Goal: Transaction & Acquisition: Purchase product/service

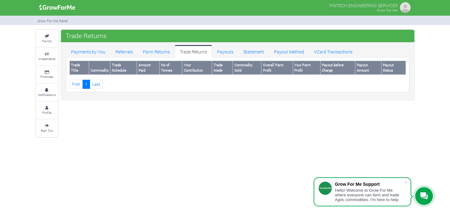
click at [44, 39] on small "Farms" at bounding box center [46, 41] width 9 height 4
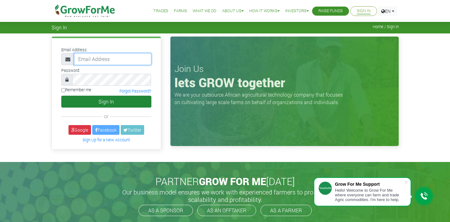
type input "[EMAIL_ADDRESS][DOMAIN_NAME]"
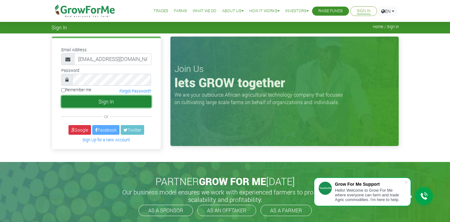
click at [93, 100] on button "Sign In" at bounding box center [106, 102] width 90 height 12
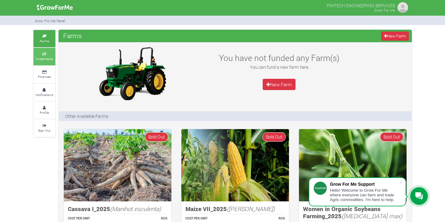
click at [44, 62] on link "Investments" at bounding box center [44, 56] width 22 height 17
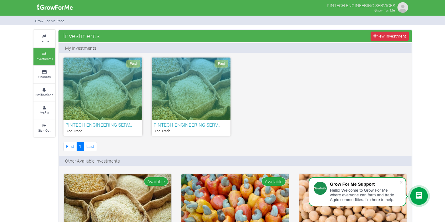
click at [88, 101] on div "Paid" at bounding box center [102, 89] width 79 height 63
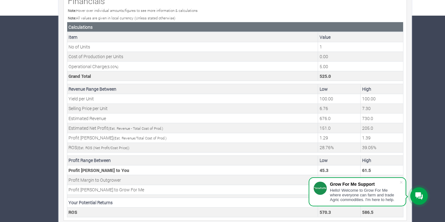
scroll to position [213, 0]
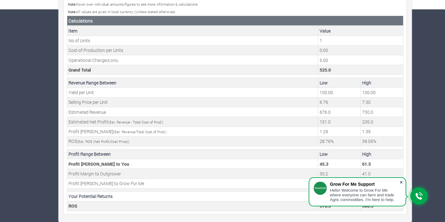
click at [401, 181] on span at bounding box center [401, 182] width 6 height 6
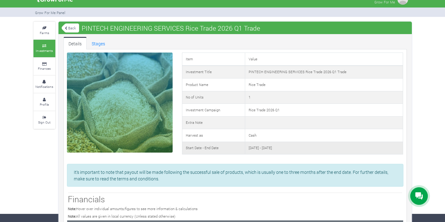
scroll to position [0, 0]
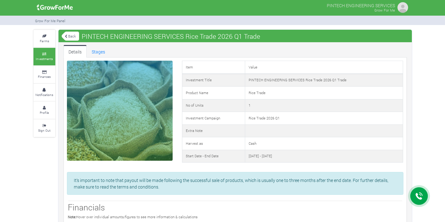
click at [47, 59] on small "Investments" at bounding box center [44, 59] width 17 height 4
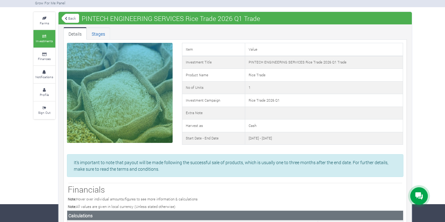
click at [99, 36] on link "Stages" at bounding box center [98, 33] width 23 height 13
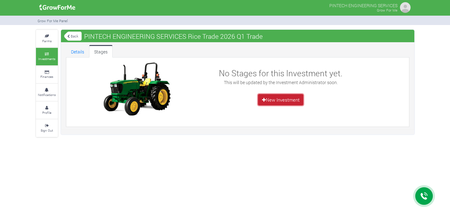
click at [271, 99] on link "New Investment" at bounding box center [280, 99] width 45 height 11
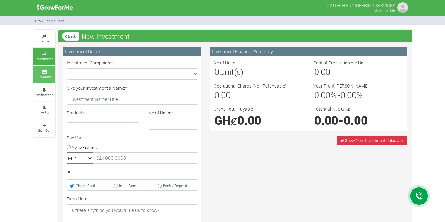
click at [42, 76] on small "Finances" at bounding box center [44, 76] width 13 height 4
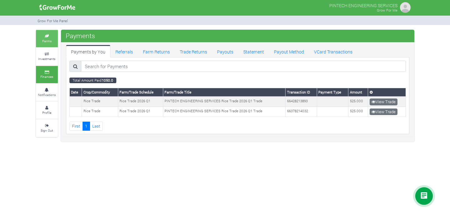
click at [41, 39] on link "Farms" at bounding box center [47, 38] width 22 height 17
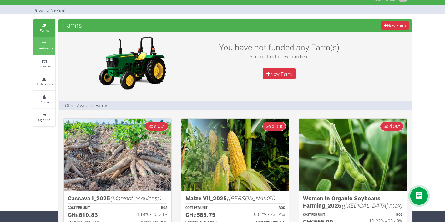
click at [47, 43] on icon at bounding box center [44, 43] width 19 height 3
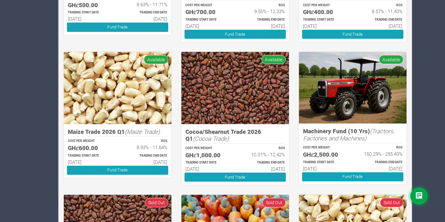
scroll to position [263, 0]
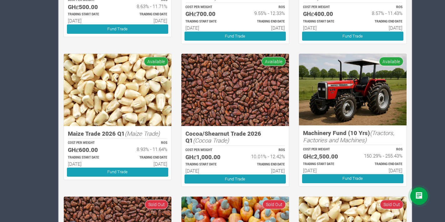
click at [351, 117] on img at bounding box center [353, 90] width 108 height 72
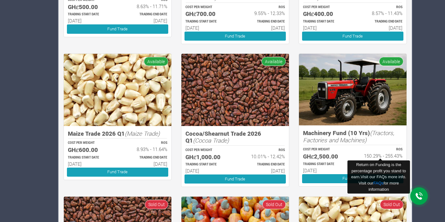
click at [373, 154] on h6 "150.29% - 255.43%" at bounding box center [380, 156] width 44 height 6
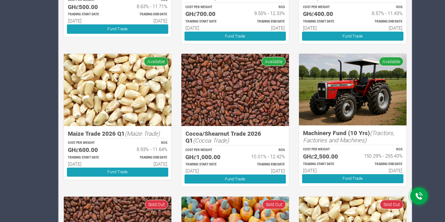
click at [351, 78] on img at bounding box center [353, 90] width 108 height 72
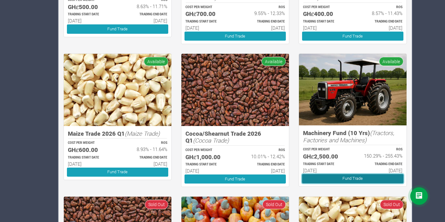
click at [327, 178] on link "Fund Trade" at bounding box center [352, 178] width 101 height 9
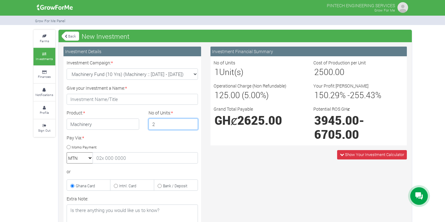
click at [192, 122] on input "2" at bounding box center [172, 123] width 49 height 11
click at [192, 122] on input "3" at bounding box center [172, 123] width 49 height 11
click at [192, 121] on input "4" at bounding box center [172, 123] width 49 height 11
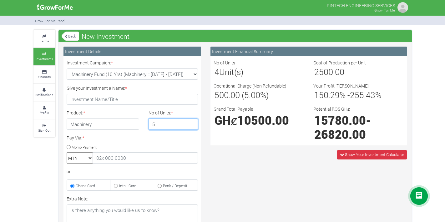
click at [192, 121] on input "5" at bounding box center [172, 123] width 49 height 11
click at [192, 121] on input "6" at bounding box center [172, 123] width 49 height 11
click at [192, 121] on input "7" at bounding box center [172, 123] width 49 height 11
click at [192, 121] on input "8" at bounding box center [172, 123] width 49 height 11
click at [192, 121] on input "9" at bounding box center [172, 123] width 49 height 11
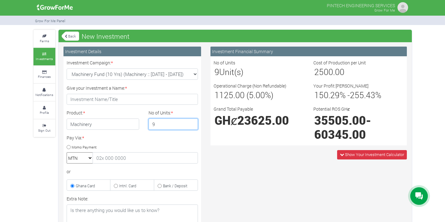
click at [192, 121] on input "10" at bounding box center [172, 123] width 49 height 11
click at [192, 121] on input "11" at bounding box center [172, 123] width 49 height 11
click at [192, 121] on input "12" at bounding box center [172, 123] width 49 height 11
click at [192, 121] on input "13" at bounding box center [172, 123] width 49 height 11
click at [192, 121] on input "14" at bounding box center [172, 123] width 49 height 11
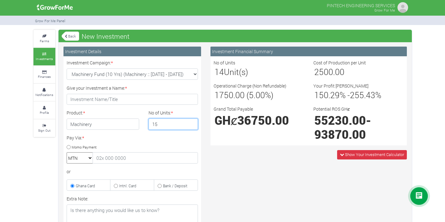
click at [192, 121] on input "15" at bounding box center [172, 123] width 49 height 11
click at [192, 121] on input "16" at bounding box center [172, 123] width 49 height 11
click at [192, 121] on input "17" at bounding box center [172, 123] width 49 height 11
click at [192, 121] on input "18" at bounding box center [172, 123] width 49 height 11
click at [192, 121] on input "19" at bounding box center [172, 123] width 49 height 11
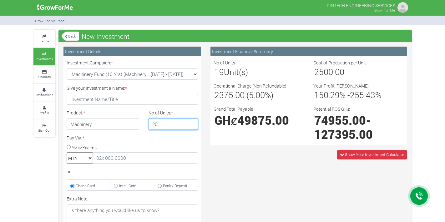
click at [192, 121] on input "20" at bounding box center [172, 123] width 49 height 11
click at [192, 121] on input "21" at bounding box center [172, 123] width 49 height 11
click at [192, 121] on input "22" at bounding box center [172, 123] width 49 height 11
click at [193, 126] on input "21" at bounding box center [172, 123] width 49 height 11
click at [192, 123] on input "22" at bounding box center [172, 123] width 49 height 11
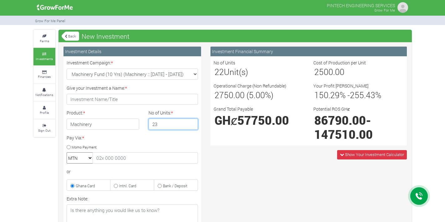
click at [192, 123] on input "23" at bounding box center [172, 123] width 49 height 11
click at [192, 123] on input "24" at bounding box center [172, 123] width 49 height 11
click at [192, 123] on input "25" at bounding box center [172, 123] width 49 height 11
click at [192, 123] on input "26" at bounding box center [172, 123] width 49 height 11
click at [192, 123] on input "27" at bounding box center [172, 123] width 49 height 11
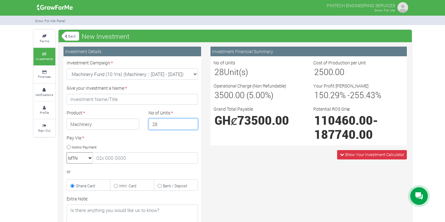
click at [192, 123] on input "28" at bounding box center [172, 123] width 49 height 11
click at [192, 123] on input "29" at bounding box center [172, 123] width 49 height 11
click at [192, 123] on input "30" at bounding box center [172, 123] width 49 height 11
click at [192, 123] on input "31" at bounding box center [172, 123] width 49 height 11
click at [192, 123] on input "32" at bounding box center [172, 123] width 49 height 11
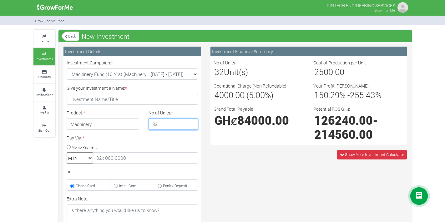
click at [192, 123] on input "33" at bounding box center [172, 123] width 49 height 11
click at [192, 123] on input "34" at bounding box center [172, 123] width 49 height 11
click at [192, 123] on input "35" at bounding box center [172, 123] width 49 height 11
click at [192, 123] on input "36" at bounding box center [172, 123] width 49 height 11
click at [192, 123] on input "37" at bounding box center [172, 123] width 49 height 11
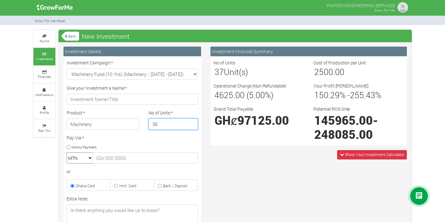
click at [192, 123] on input "38" at bounding box center [172, 123] width 49 height 11
click at [192, 123] on input "39" at bounding box center [172, 123] width 49 height 11
click at [192, 123] on input "40" at bounding box center [172, 123] width 49 height 11
click at [192, 123] on input "41" at bounding box center [172, 123] width 49 height 11
click at [192, 123] on input "42" at bounding box center [172, 123] width 49 height 11
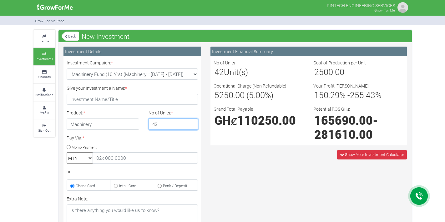
click at [192, 123] on input "43" at bounding box center [172, 123] width 49 height 11
click at [192, 123] on input "44" at bounding box center [172, 123] width 49 height 11
click at [192, 123] on input "45" at bounding box center [172, 123] width 49 height 11
click at [192, 123] on input "46" at bounding box center [172, 123] width 49 height 11
click at [192, 123] on input "47" at bounding box center [172, 123] width 49 height 11
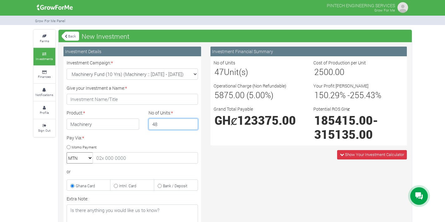
click at [192, 123] on input "48" at bounding box center [172, 123] width 49 height 11
click at [192, 123] on input "49" at bounding box center [172, 123] width 49 height 11
click at [192, 123] on input "50" at bounding box center [172, 123] width 49 height 11
click at [192, 123] on input "51" at bounding box center [172, 123] width 49 height 11
click at [192, 123] on input "52" at bounding box center [172, 123] width 49 height 11
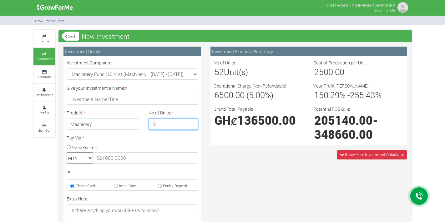
click at [191, 125] on input "51" at bounding box center [172, 123] width 49 height 11
click at [191, 125] on input "50" at bounding box center [172, 123] width 49 height 11
click at [191, 125] on input "49" at bounding box center [172, 123] width 49 height 11
click at [191, 125] on input "48" at bounding box center [172, 123] width 49 height 11
click at [191, 125] on input "47" at bounding box center [172, 123] width 49 height 11
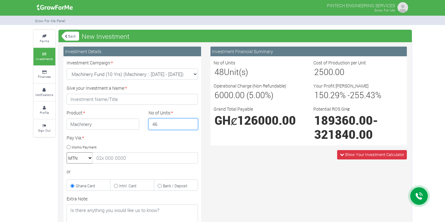
click at [191, 125] on input "46" at bounding box center [172, 123] width 49 height 11
click at [191, 125] on input "45" at bounding box center [172, 123] width 49 height 11
click at [191, 125] on input "44" at bounding box center [172, 123] width 49 height 11
click at [191, 125] on input "43" at bounding box center [172, 123] width 49 height 11
click at [191, 125] on input "42" at bounding box center [172, 123] width 49 height 11
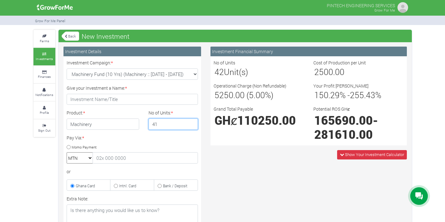
click at [191, 125] on input "41" at bounding box center [172, 123] width 49 height 11
click at [191, 125] on input "40" at bounding box center [172, 123] width 49 height 11
click at [191, 125] on input "39" at bounding box center [172, 123] width 49 height 11
click at [191, 125] on input "38" at bounding box center [172, 123] width 49 height 11
click at [191, 125] on input "37" at bounding box center [172, 123] width 49 height 11
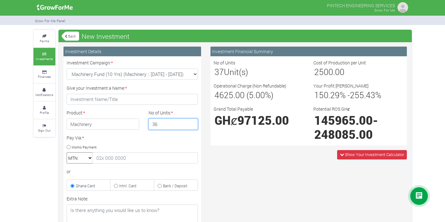
click at [191, 125] on input "36" at bounding box center [172, 123] width 49 height 11
click at [191, 125] on input "35" at bounding box center [172, 123] width 49 height 11
click at [191, 125] on input "34" at bounding box center [172, 123] width 49 height 11
click at [191, 125] on input "33" at bounding box center [172, 123] width 49 height 11
click at [191, 125] on input "32" at bounding box center [172, 123] width 49 height 11
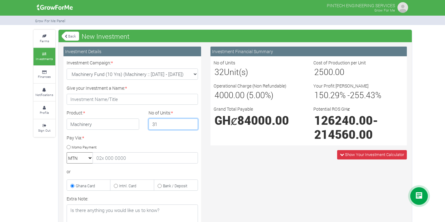
click at [191, 125] on input "31" at bounding box center [172, 123] width 49 height 11
click at [191, 125] on input "30" at bounding box center [172, 123] width 49 height 11
click at [191, 125] on input "29" at bounding box center [172, 123] width 49 height 11
click at [191, 125] on input "28" at bounding box center [172, 123] width 49 height 11
click at [191, 125] on input "27" at bounding box center [172, 123] width 49 height 11
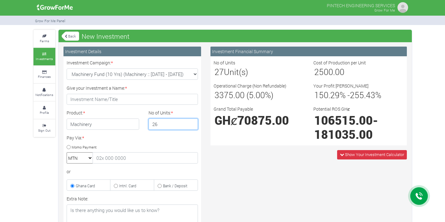
click at [191, 125] on input "26" at bounding box center [172, 123] width 49 height 11
click at [191, 125] on input "25" at bounding box center [172, 123] width 49 height 11
click at [191, 125] on input "24" at bounding box center [172, 123] width 49 height 11
click at [191, 125] on input "23" at bounding box center [172, 123] width 49 height 11
click at [191, 125] on input "22" at bounding box center [172, 123] width 49 height 11
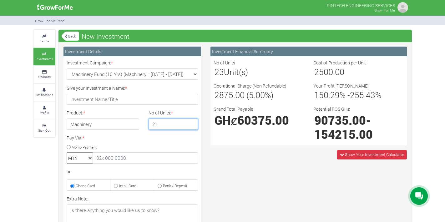
click at [191, 125] on input "21" at bounding box center [172, 123] width 49 height 11
click at [191, 125] on input "20" at bounding box center [172, 123] width 49 height 11
click at [191, 125] on input "19" at bounding box center [172, 123] width 49 height 11
click at [191, 125] on input "18" at bounding box center [172, 123] width 49 height 11
click at [191, 125] on input "17" at bounding box center [172, 123] width 49 height 11
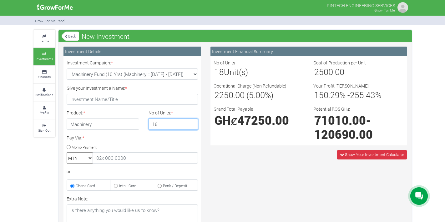
click at [191, 125] on input "16" at bounding box center [172, 123] width 49 height 11
click at [191, 125] on input "15" at bounding box center [172, 123] width 49 height 11
click at [191, 125] on input "14" at bounding box center [172, 123] width 49 height 11
click at [191, 125] on input "13" at bounding box center [172, 123] width 49 height 11
click at [191, 125] on input "12" at bounding box center [172, 123] width 49 height 11
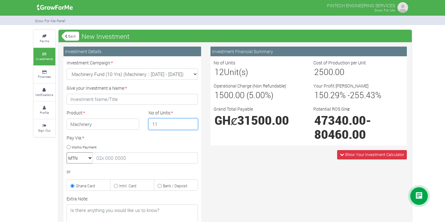
click at [191, 125] on input "11" at bounding box center [172, 123] width 49 height 11
click at [191, 125] on input "10" at bounding box center [172, 123] width 49 height 11
click at [191, 125] on input "9" at bounding box center [172, 123] width 49 height 11
click at [191, 125] on input "8" at bounding box center [172, 123] width 49 height 11
click at [191, 125] on input "7" at bounding box center [172, 123] width 49 height 11
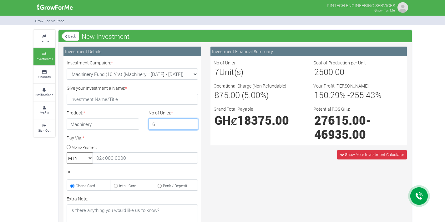
click at [191, 125] on input "6" at bounding box center [172, 123] width 49 height 11
click at [191, 125] on input "5" at bounding box center [172, 123] width 49 height 11
click at [191, 125] on input "4" at bounding box center [172, 123] width 49 height 11
click at [191, 125] on input "3" at bounding box center [172, 123] width 49 height 11
click at [191, 125] on input "2" at bounding box center [172, 123] width 49 height 11
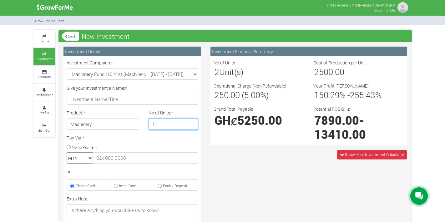
type input "1"
click at [191, 125] on input "1" at bounding box center [172, 123] width 49 height 11
click at [192, 125] on input "1" at bounding box center [172, 123] width 49 height 11
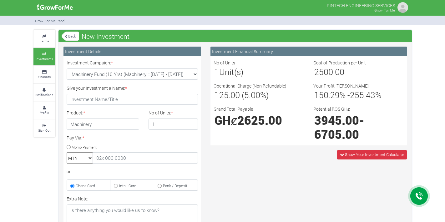
click at [228, 150] on div "Investment Financial Summary No of Units 1 Unit(s) Cost of Production per Unit …" at bounding box center [309, 106] width 206 height 118
click at [44, 36] on icon at bounding box center [44, 36] width 19 height 3
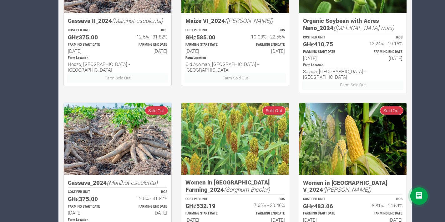
scroll to position [395, 0]
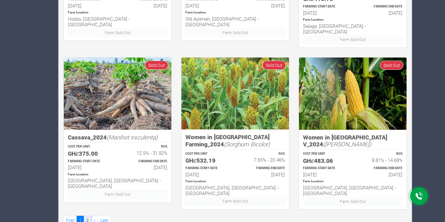
click at [89, 216] on link "2" at bounding box center [88, 220] width 8 height 9
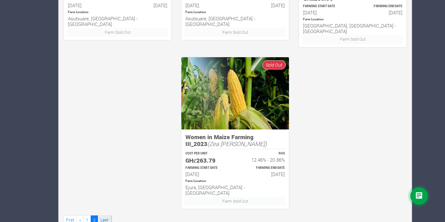
click at [107, 215] on link "Last" at bounding box center [104, 219] width 13 height 9
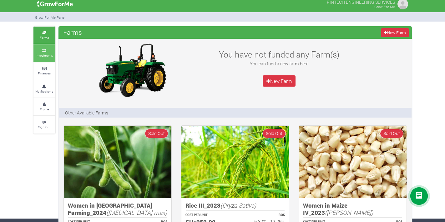
click at [46, 58] on link "Investments" at bounding box center [44, 52] width 22 height 17
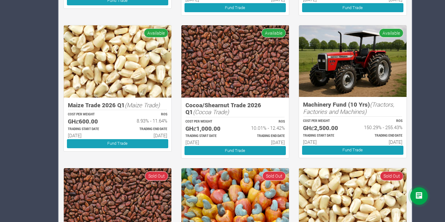
scroll to position [294, 0]
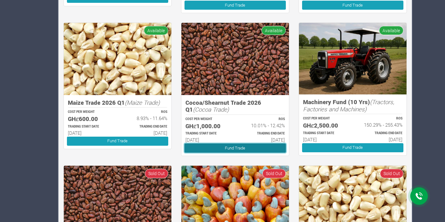
click at [234, 147] on link "Fund Trade" at bounding box center [234, 147] width 101 height 9
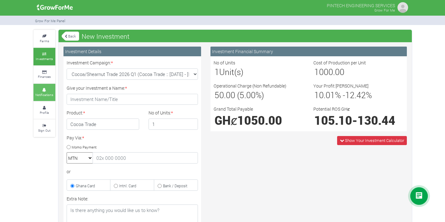
click at [46, 93] on small "Notifications" at bounding box center [44, 95] width 18 height 4
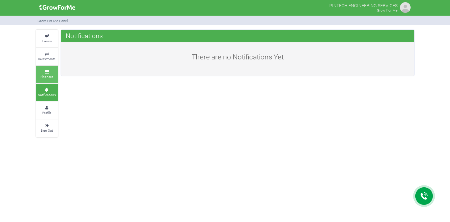
click at [43, 74] on small "Finances" at bounding box center [46, 76] width 13 height 4
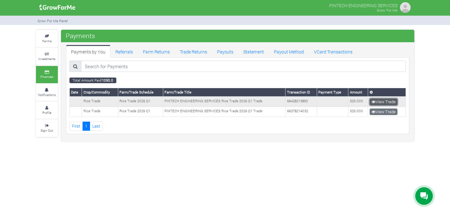
click at [381, 103] on link "View Trade" at bounding box center [383, 101] width 28 height 7
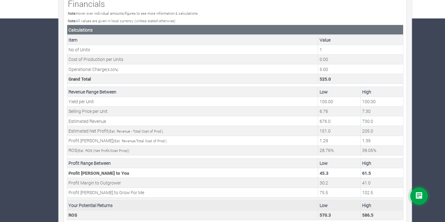
scroll to position [213, 0]
